Goal: Communication & Community: Answer question/provide support

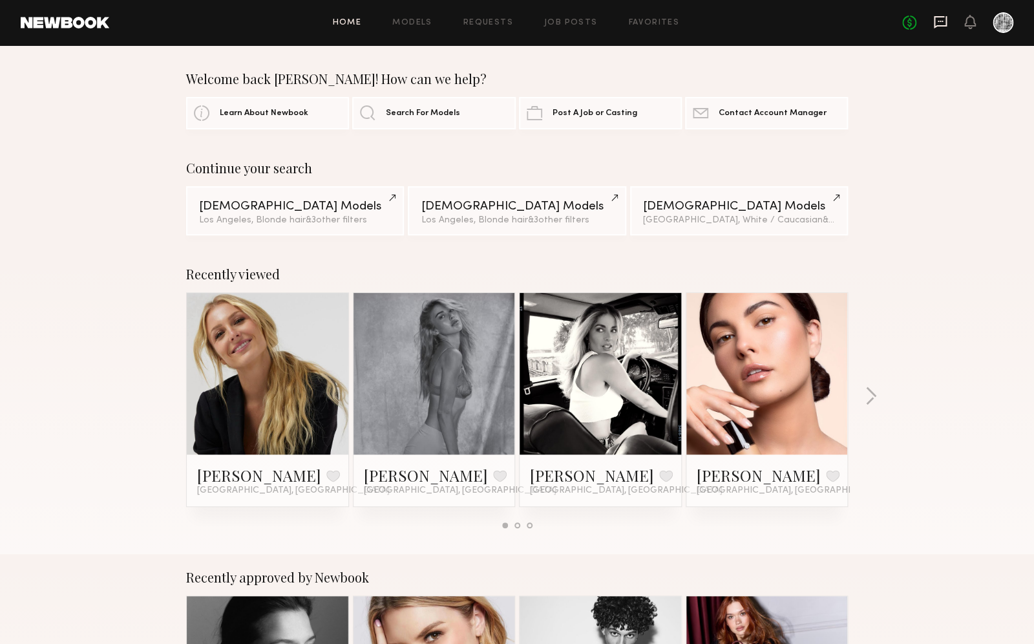
click at [934, 25] on icon at bounding box center [940, 22] width 13 height 12
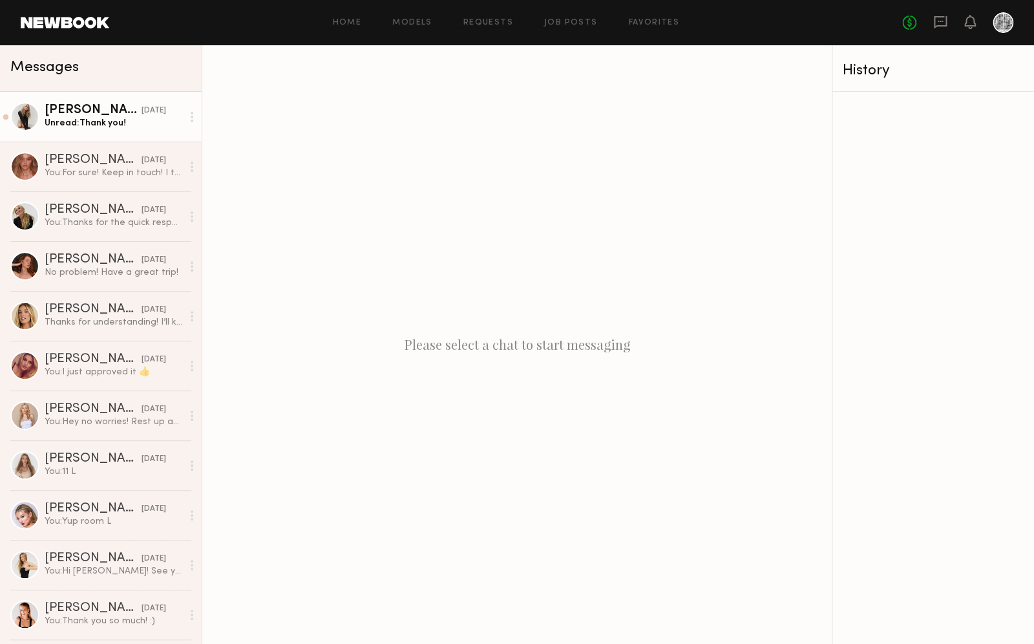
click at [95, 123] on div "Unread: Thank you!" at bounding box center [114, 123] width 138 height 12
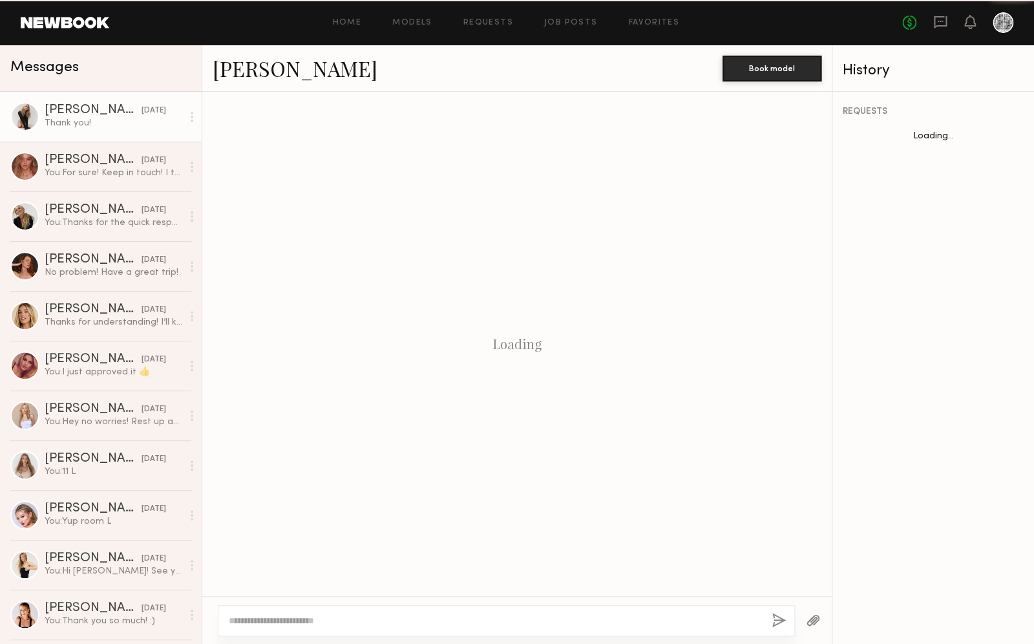
scroll to position [735, 0]
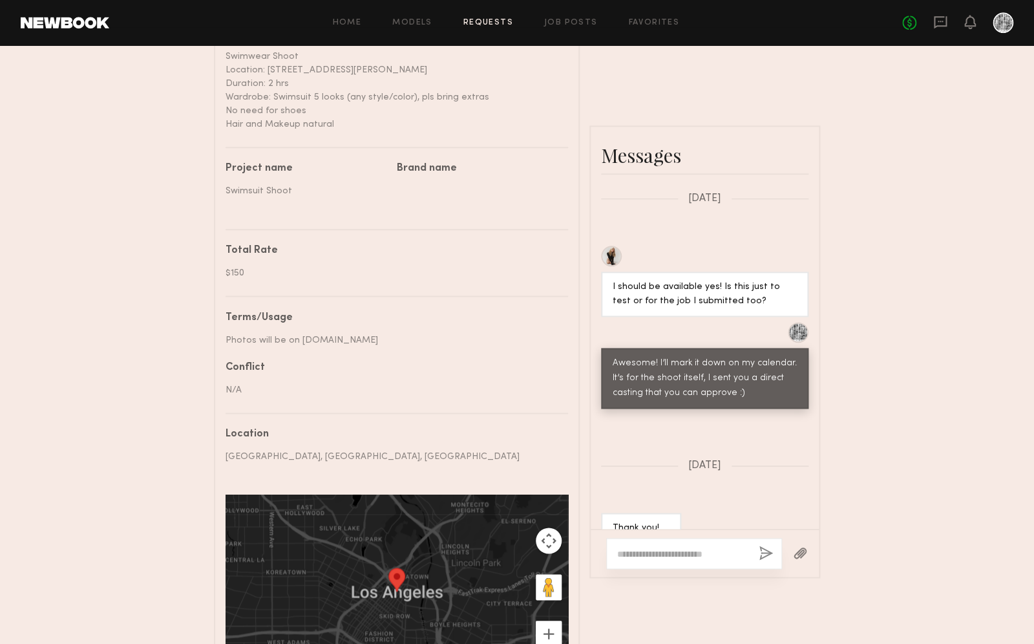
scroll to position [628, 0]
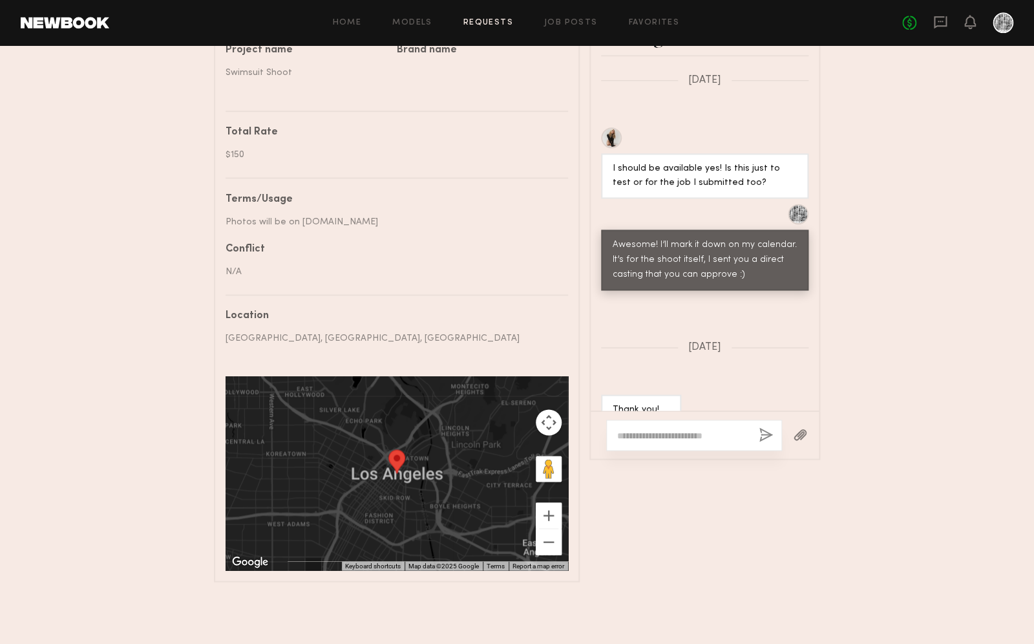
click at [719, 441] on div at bounding box center [694, 434] width 176 height 31
click at [728, 430] on textarea at bounding box center [682, 434] width 131 height 13
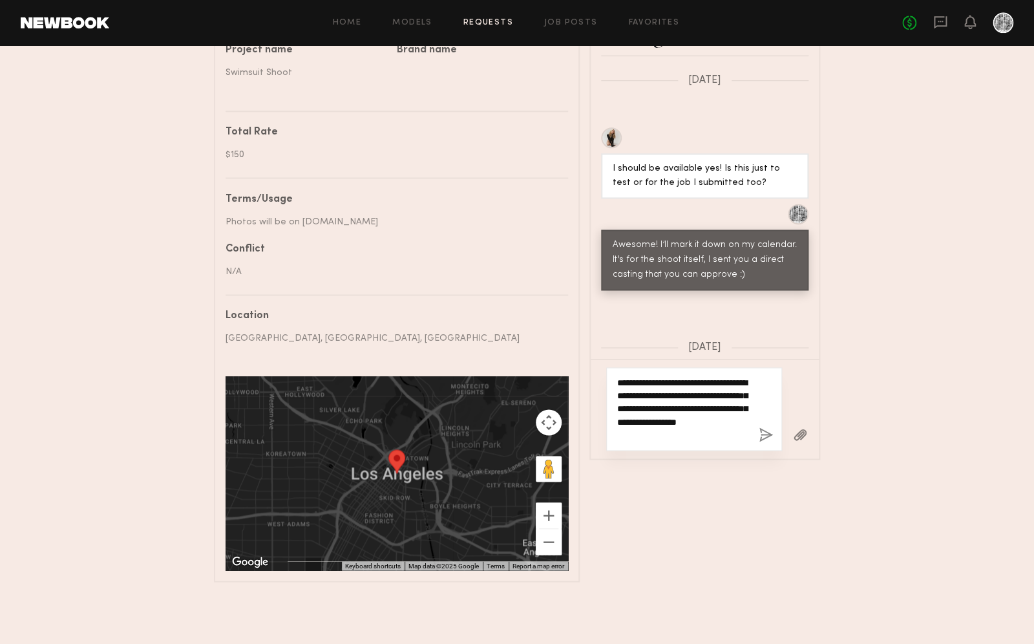
type textarea "**********"
click at [768, 434] on button "button" at bounding box center [766, 435] width 14 height 16
